Goal: Entertainment & Leisure: Consume media (video, audio)

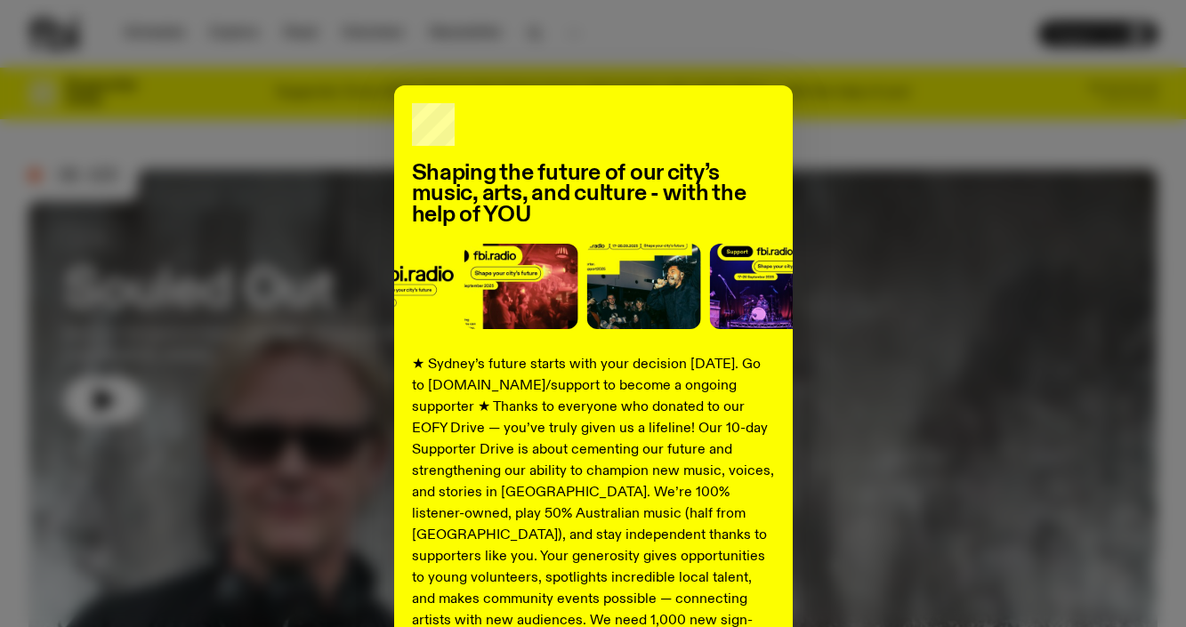
click at [858, 288] on div "Shaping the future of our city’s music, arts, and culture - with the help of YO…" at bounding box center [592, 450] width 1129 height 731
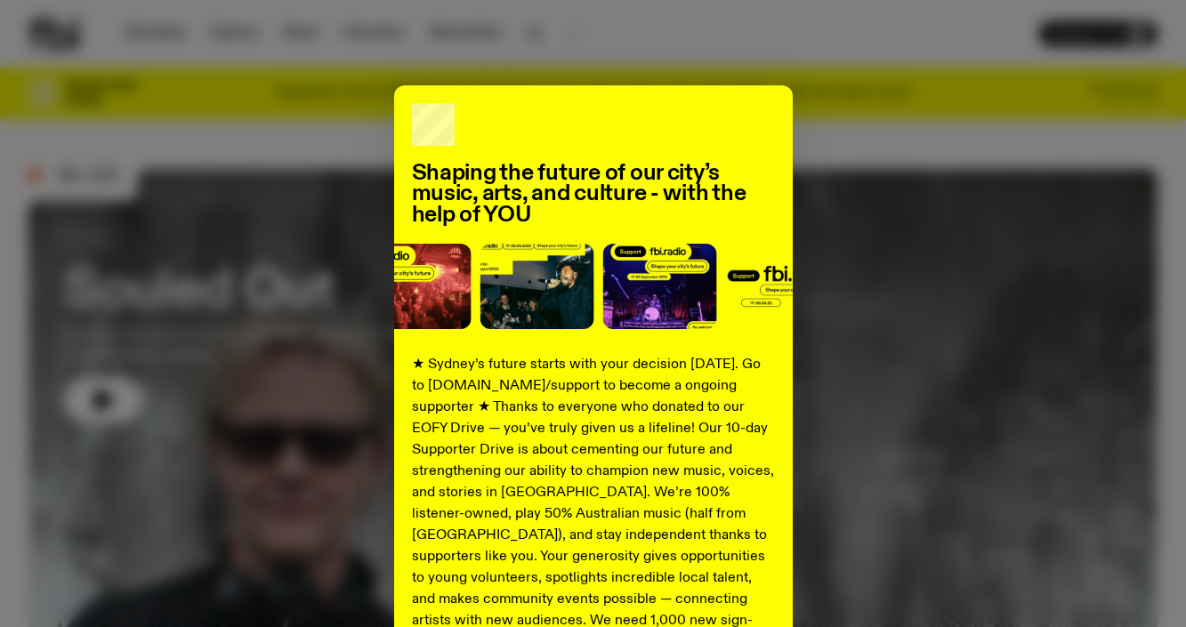
click at [897, 43] on div "Shaping the future of our city’s music, arts, and culture - with the help of YO…" at bounding box center [593, 313] width 1186 height 627
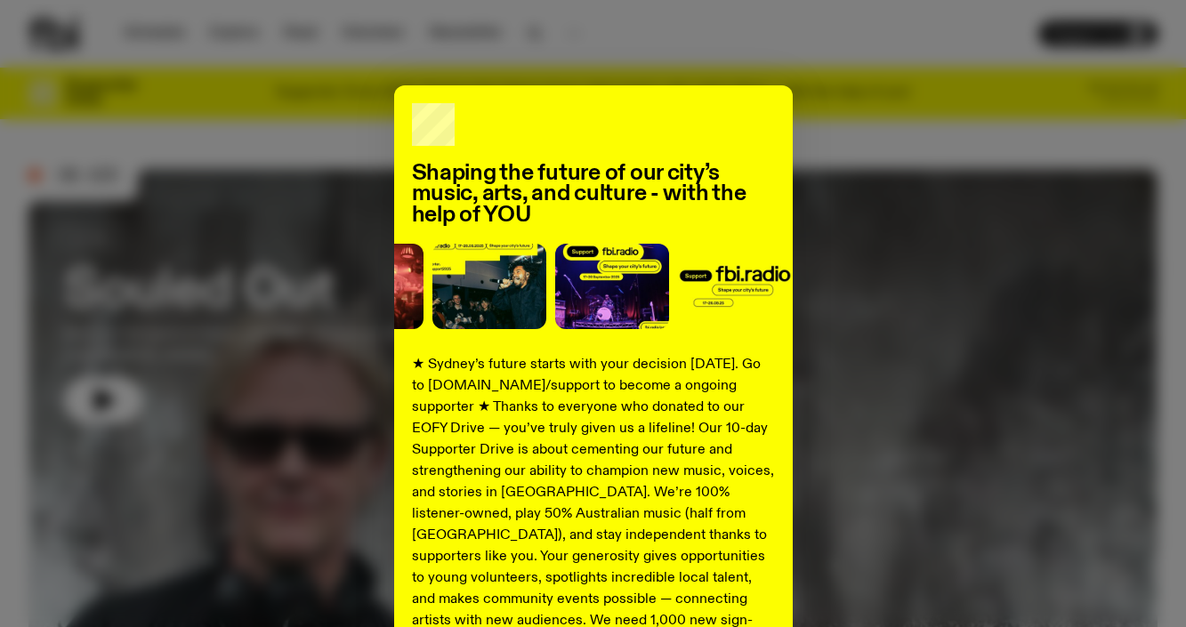
scroll to position [253, 0]
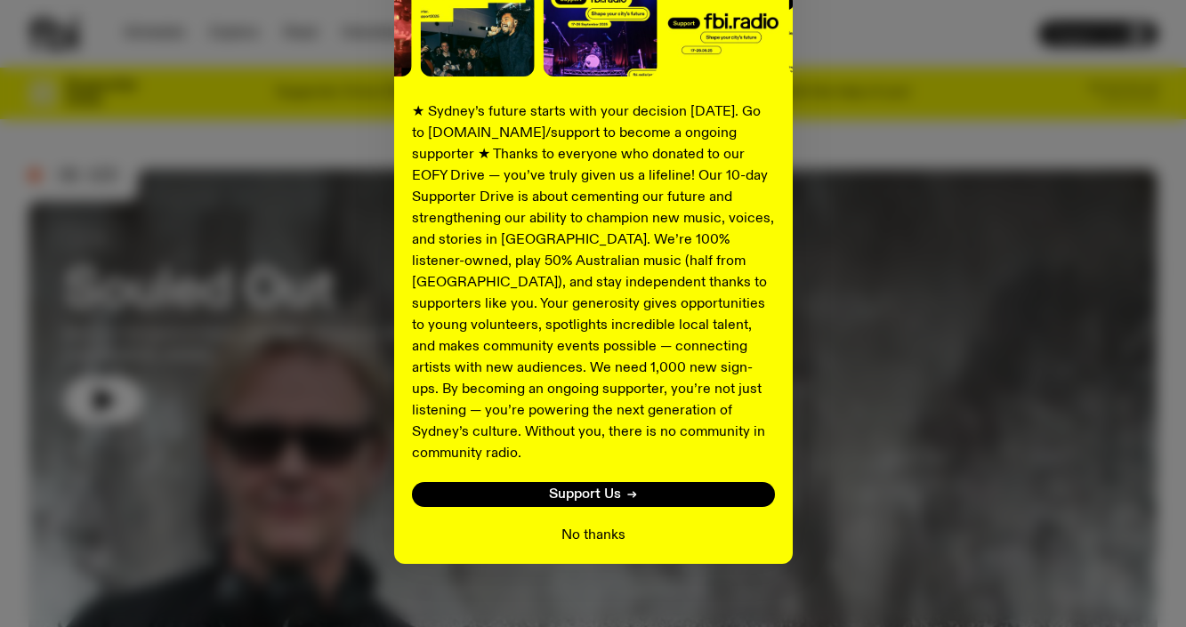
click at [589, 525] on button "No thanks" at bounding box center [593, 535] width 64 height 21
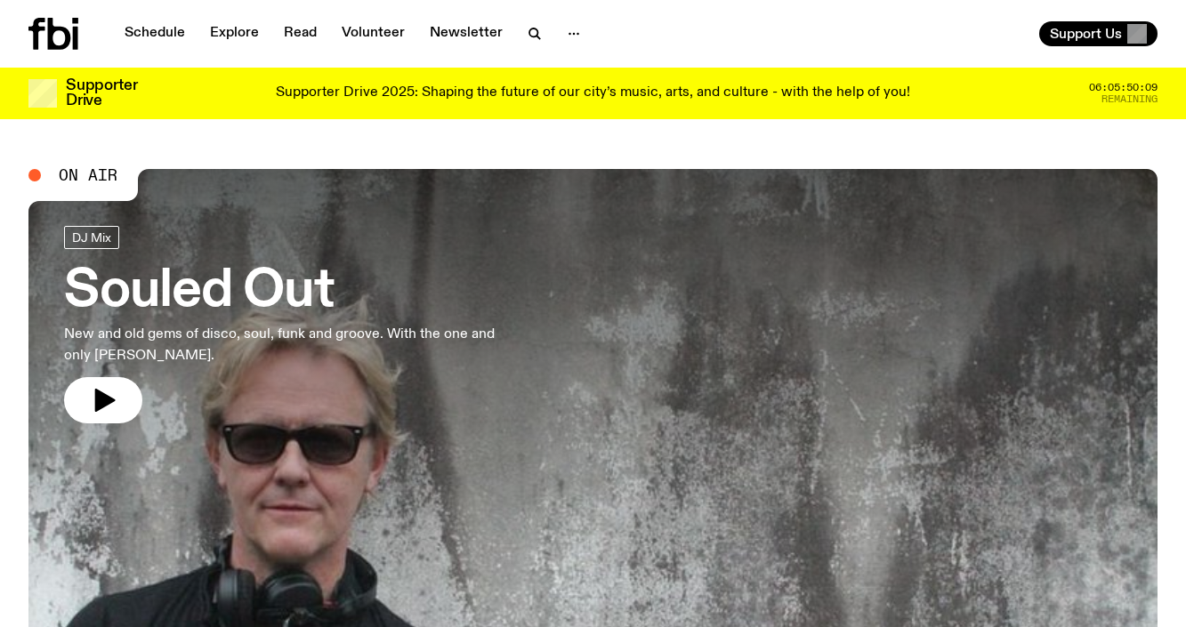
scroll to position [0, 0]
click at [296, 292] on h3 "Souled Out" at bounding box center [292, 292] width 456 height 50
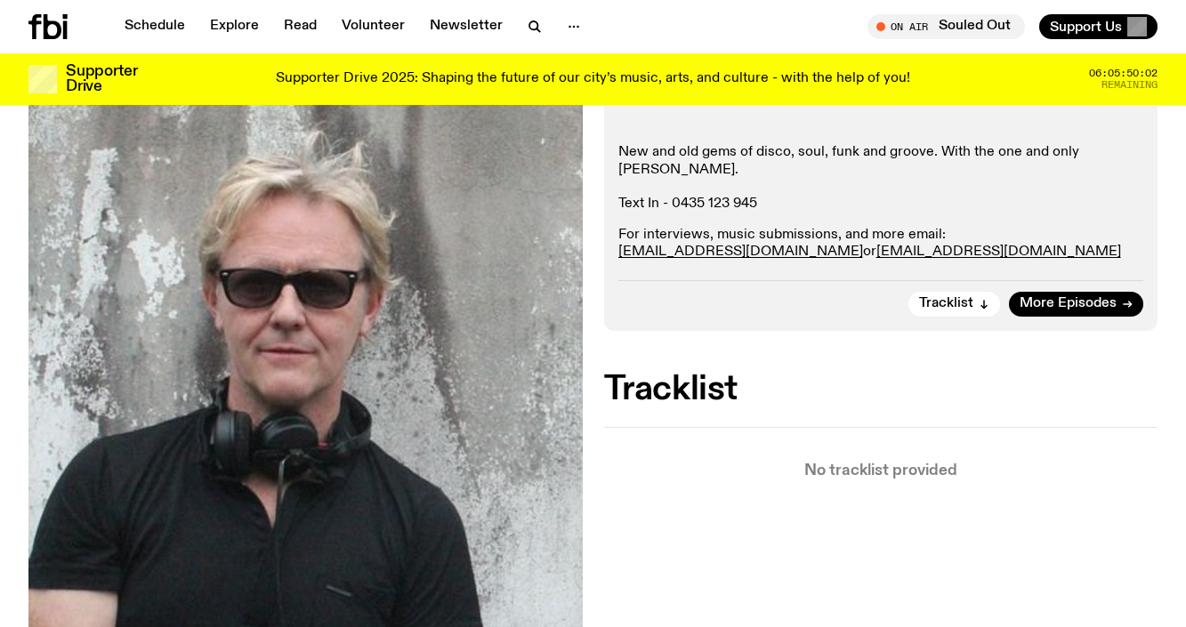
scroll to position [291, 0]
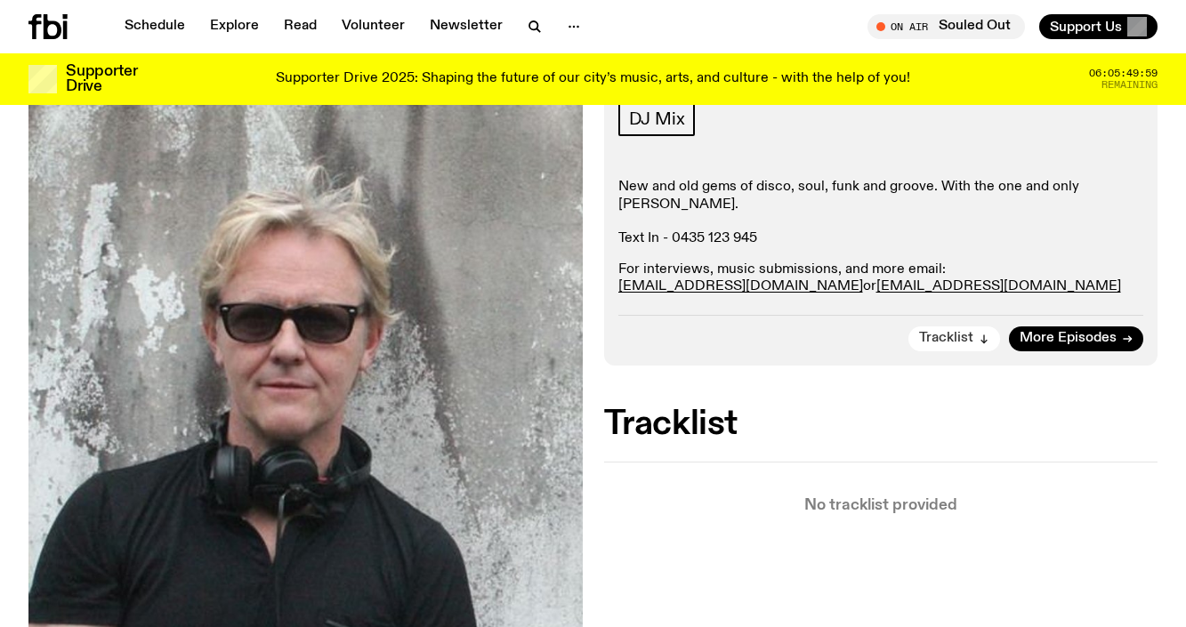
click at [973, 335] on span "Tracklist" at bounding box center [946, 338] width 54 height 13
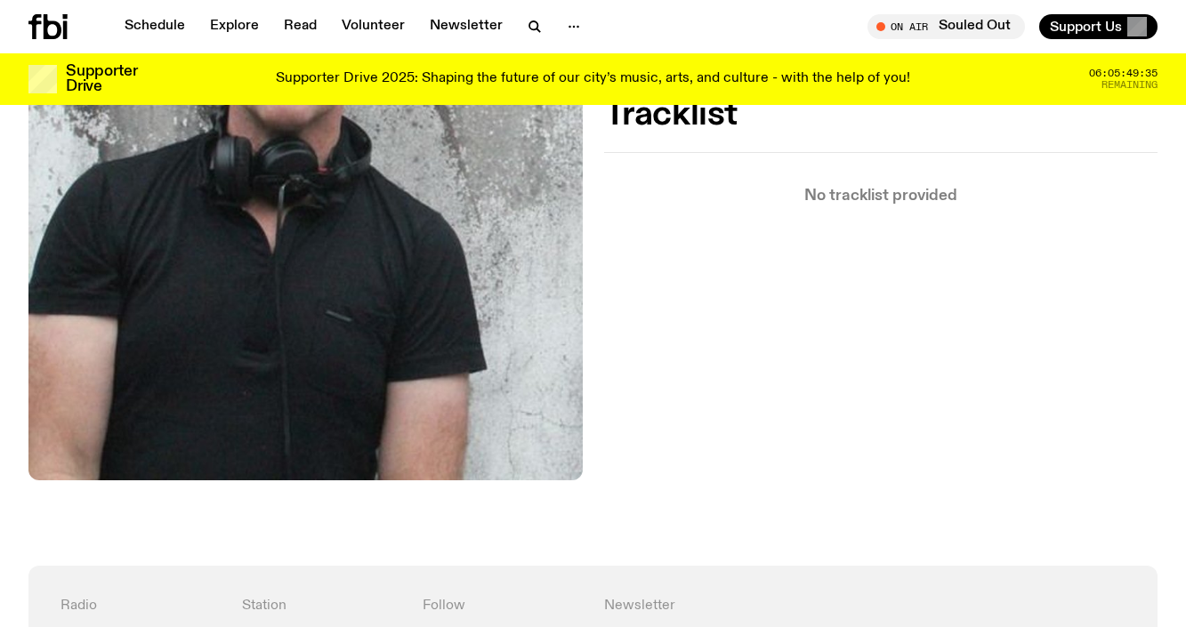
scroll to position [379, 0]
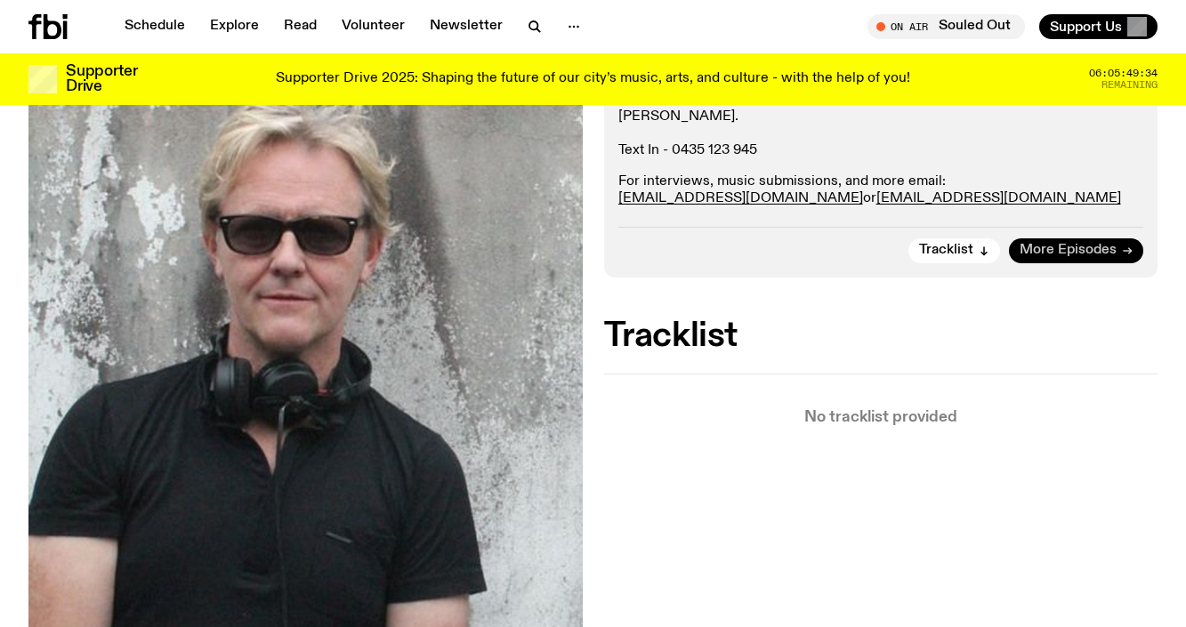
click at [1060, 238] on link "More Episodes" at bounding box center [1076, 250] width 134 height 25
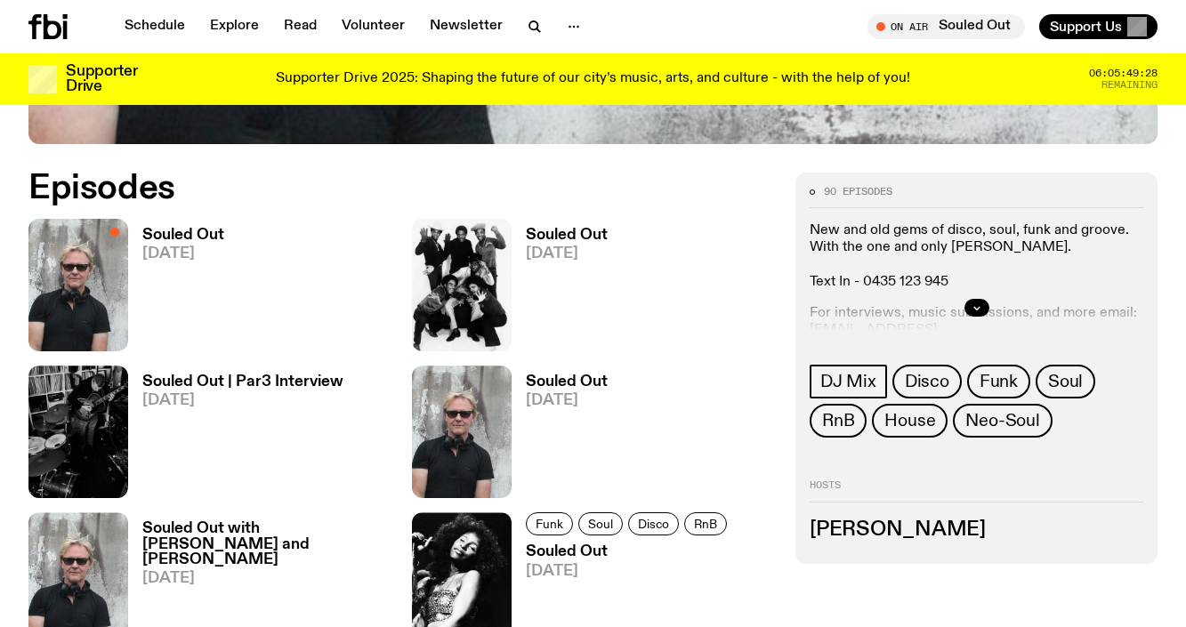
scroll to position [743, 0]
click at [551, 233] on h3 "Souled Out" at bounding box center [567, 236] width 82 height 15
